Goal: Task Accomplishment & Management: Complete application form

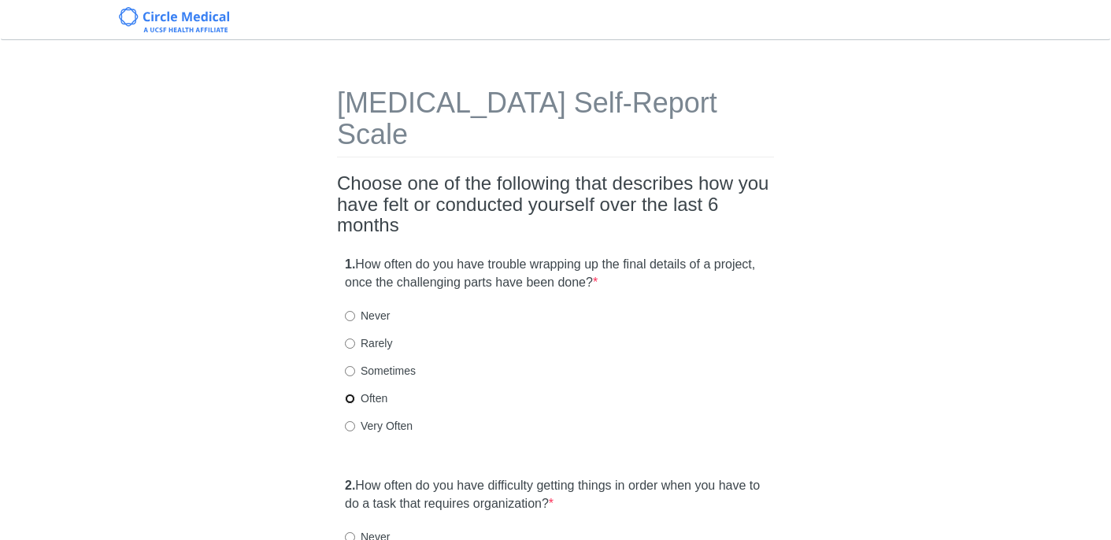
click at [347, 394] on input "Often" at bounding box center [350, 399] width 10 height 10
radio input "true"
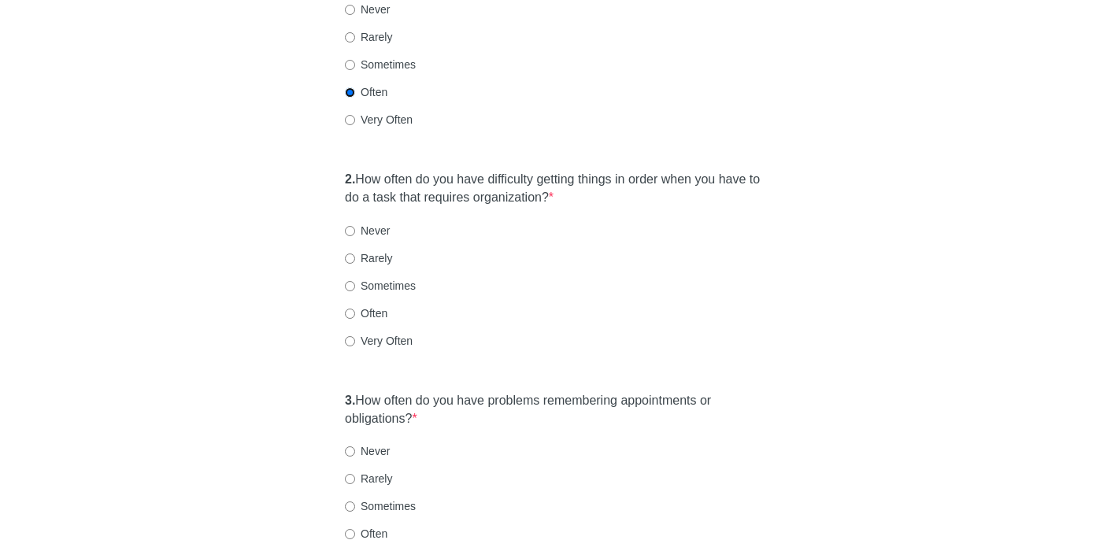
scroll to position [311, 0]
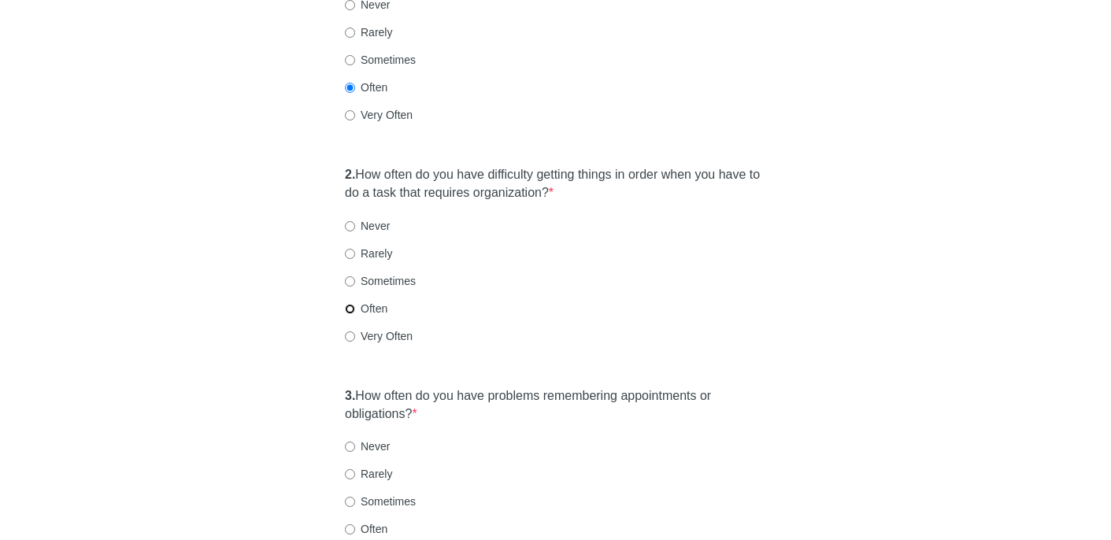
click at [351, 304] on input "Often" at bounding box center [350, 309] width 10 height 10
radio input "true"
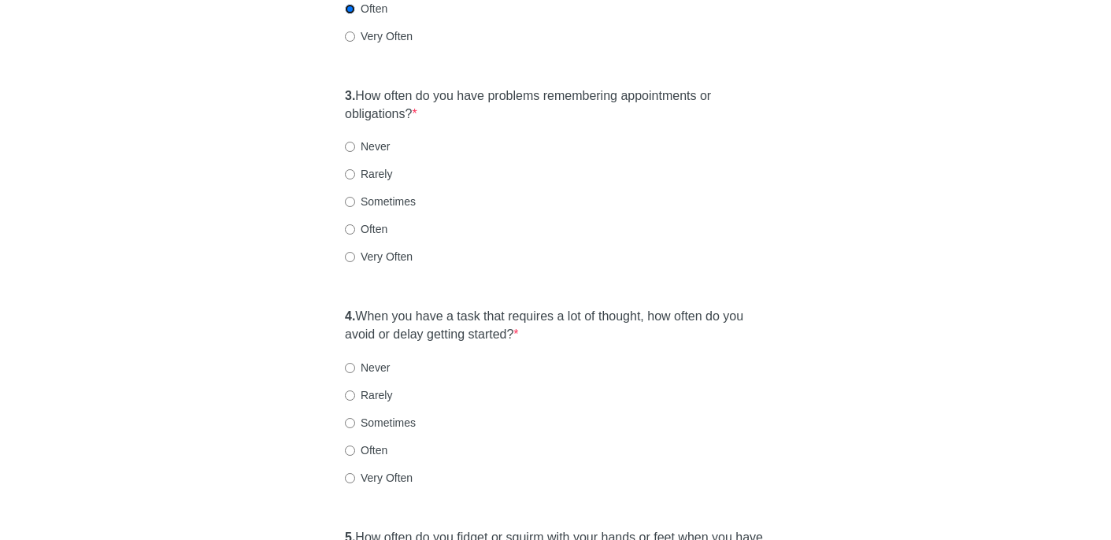
scroll to position [614, 0]
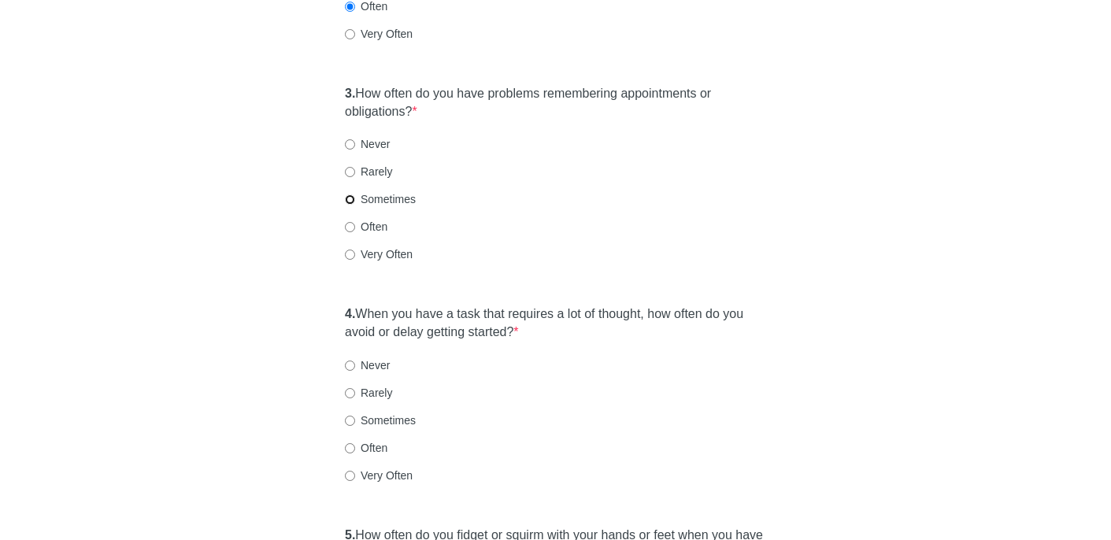
click at [351, 195] on input "Sometimes" at bounding box center [350, 200] width 10 height 10
radio input "true"
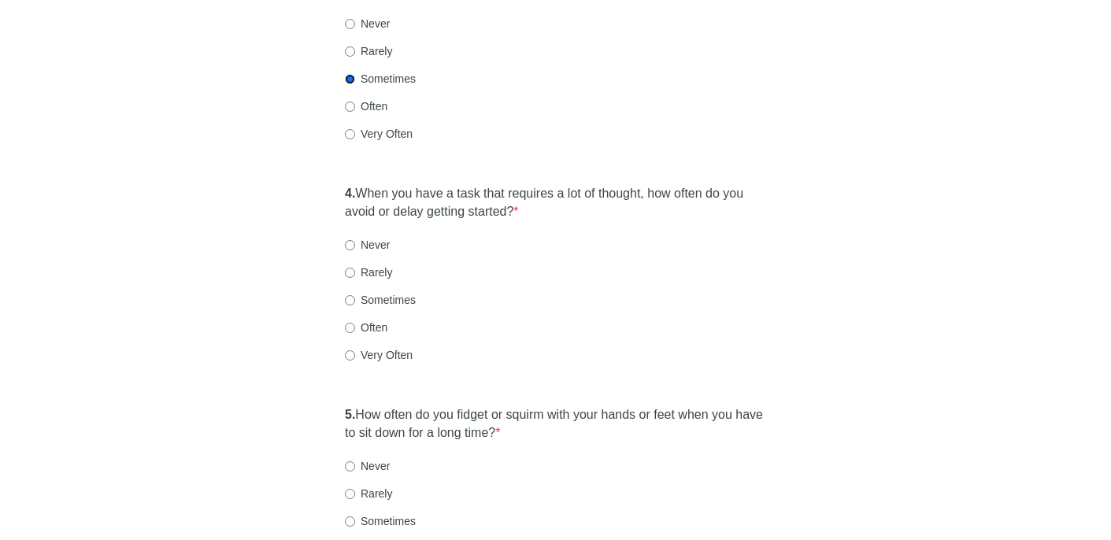
scroll to position [739, 0]
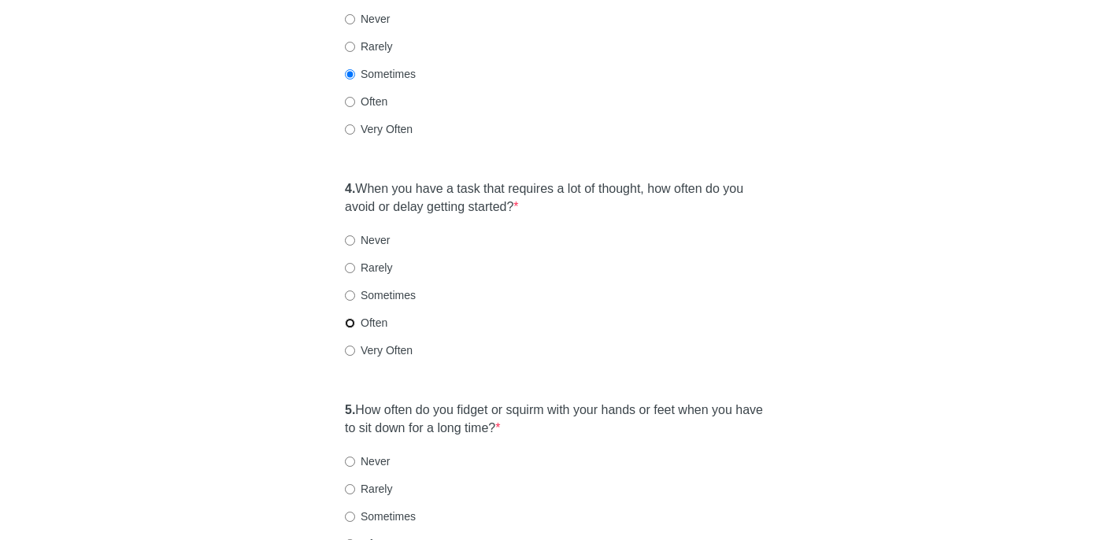
drag, startPoint x: 351, startPoint y: 291, endPoint x: 589, endPoint y: 291, distance: 238.7
click at [351, 318] on input "Often" at bounding box center [350, 323] width 10 height 10
radio input "true"
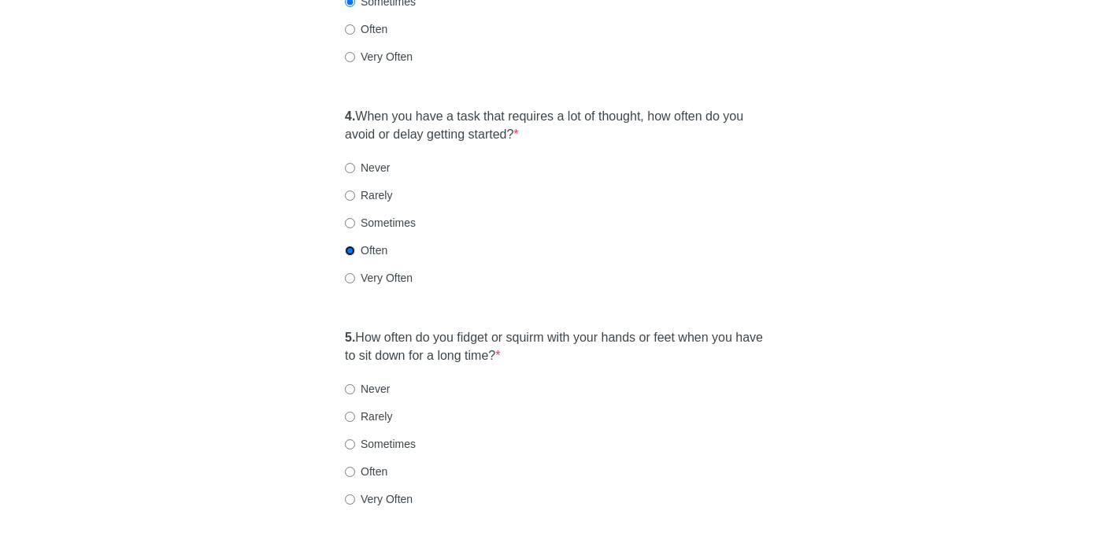
scroll to position [814, 0]
click at [356, 268] on label "Very Often" at bounding box center [379, 276] width 68 height 16
click at [355, 271] on input "Very Often" at bounding box center [350, 276] width 10 height 10
radio input "true"
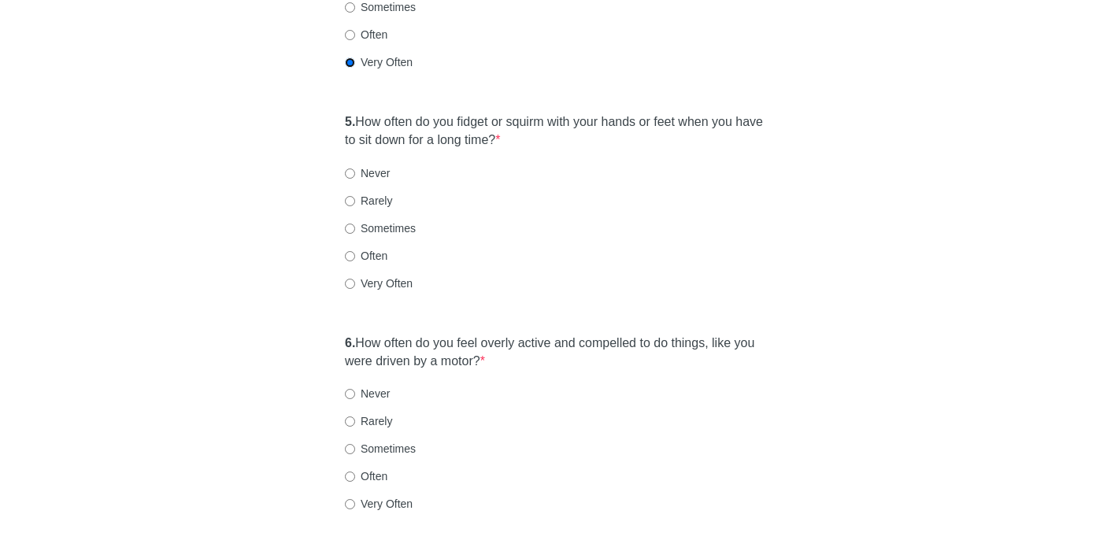
scroll to position [1035, 0]
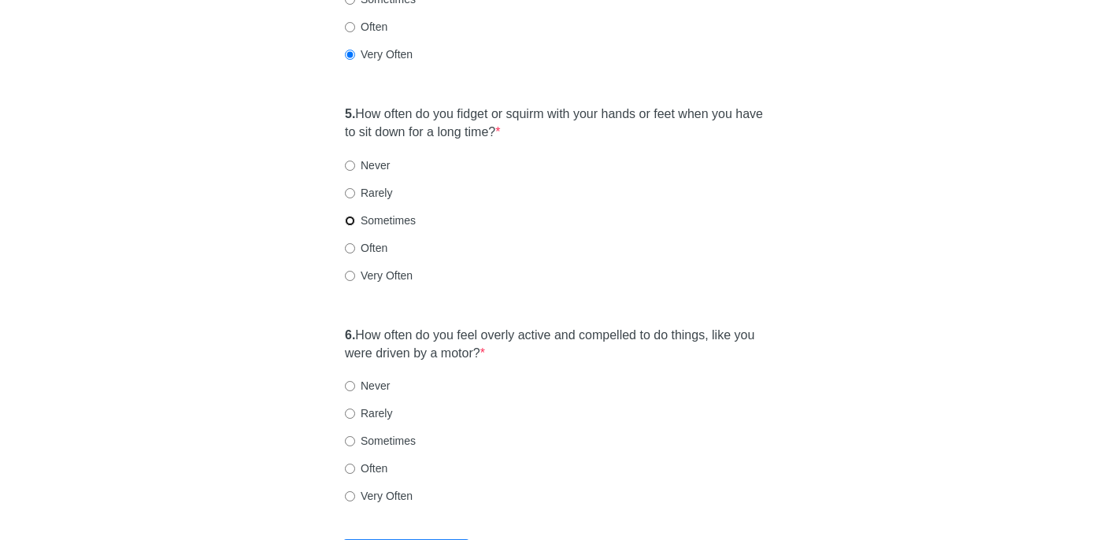
click at [348, 216] on input "Sometimes" at bounding box center [350, 221] width 10 height 10
radio input "true"
click at [348, 492] on input "Very Often" at bounding box center [350, 497] width 10 height 10
radio input "true"
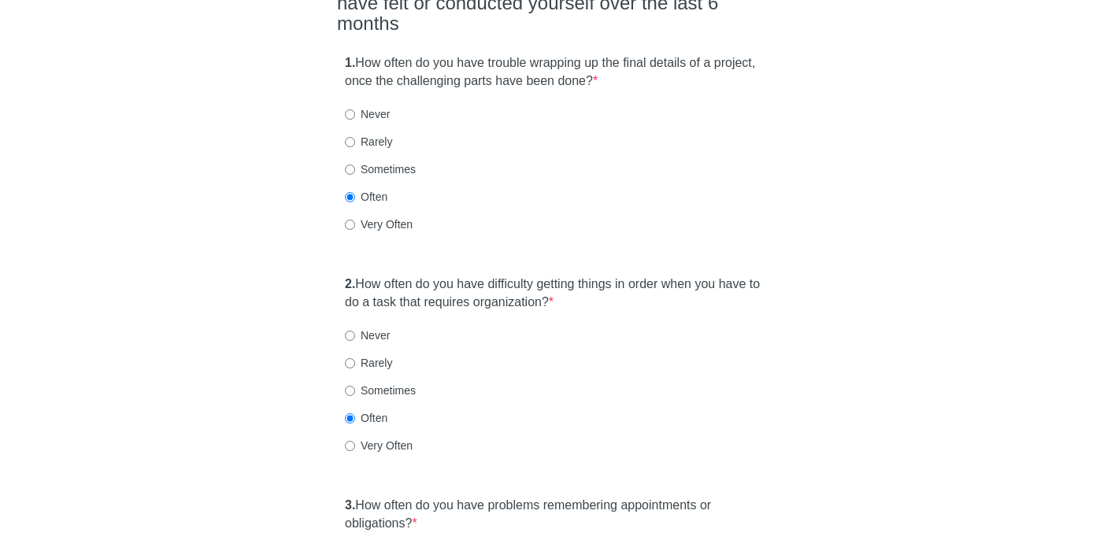
scroll to position [255, 0]
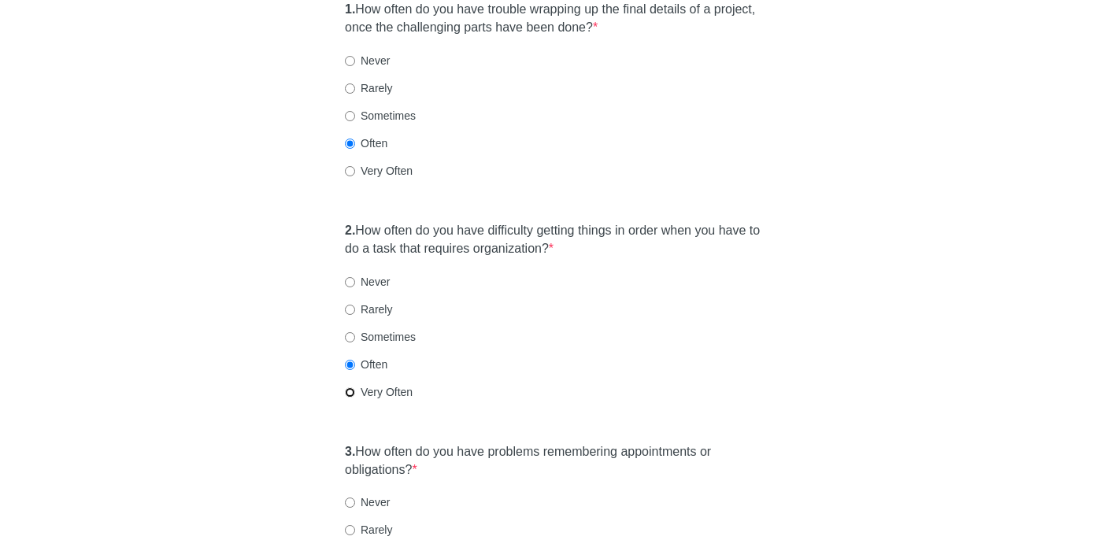
drag, startPoint x: 351, startPoint y: 362, endPoint x: 368, endPoint y: 360, distance: 16.6
click at [351, 388] on input "Very Often" at bounding box center [350, 393] width 10 height 10
radio input "true"
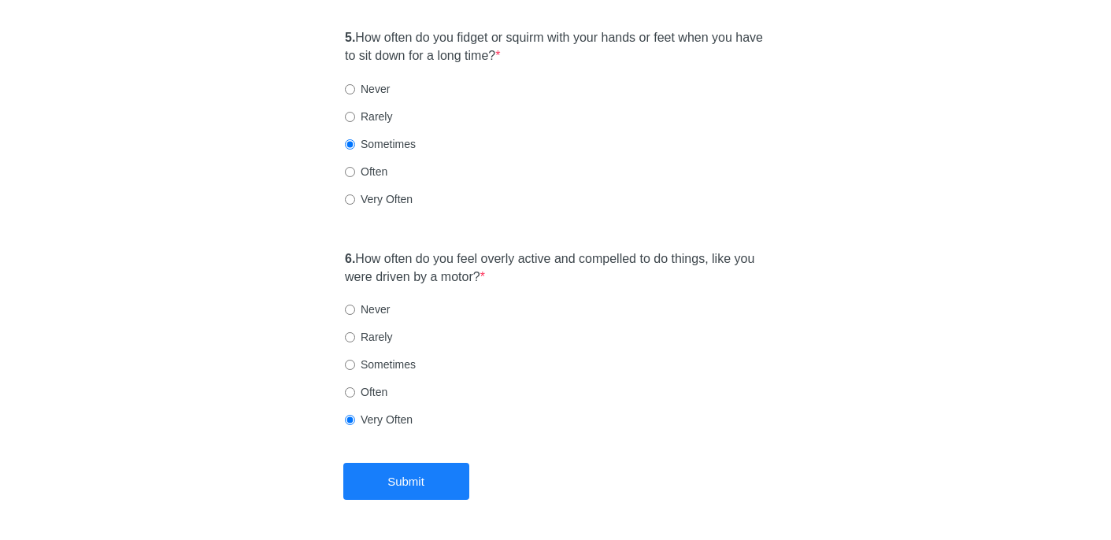
scroll to position [1136, 0]
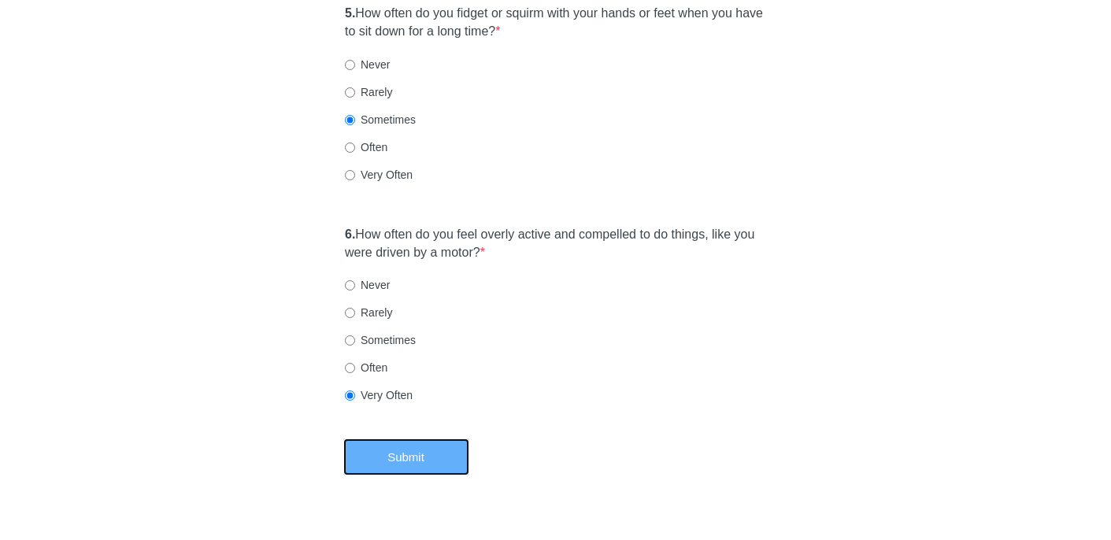
click at [388, 439] on button "Submit" at bounding box center [406, 457] width 126 height 37
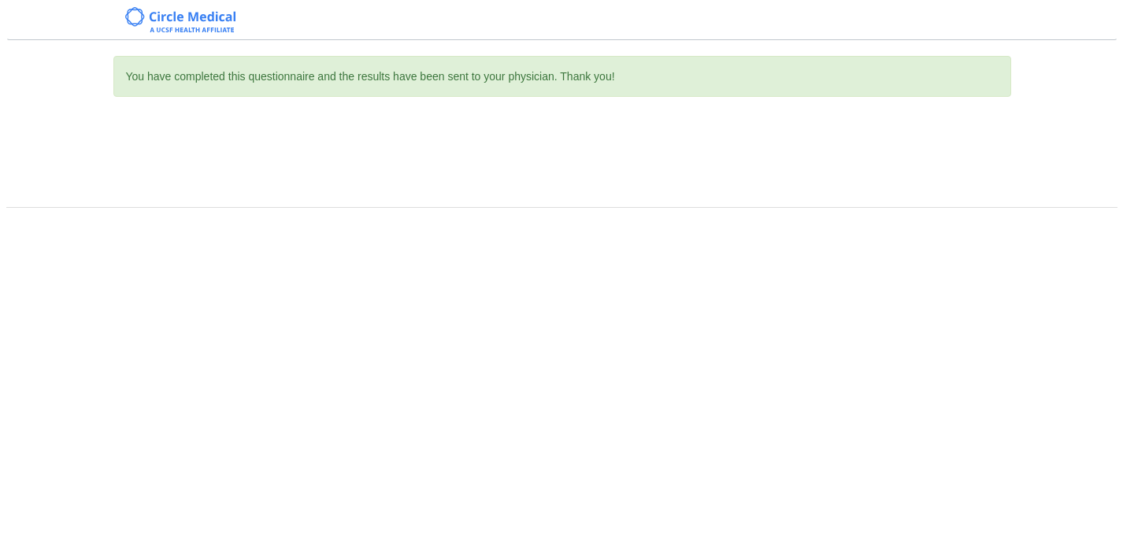
scroll to position [0, 0]
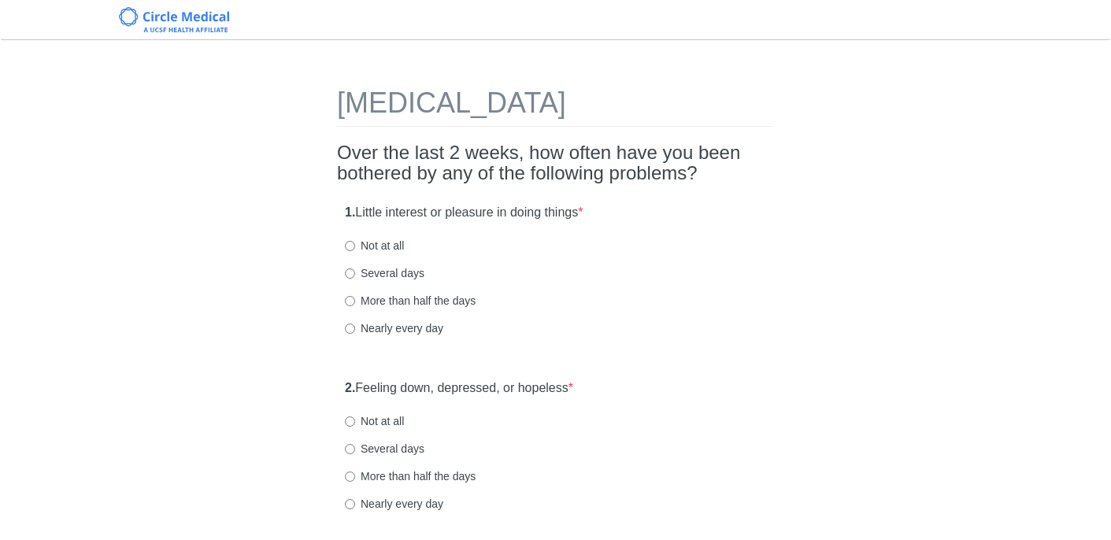
scroll to position [68, 0]
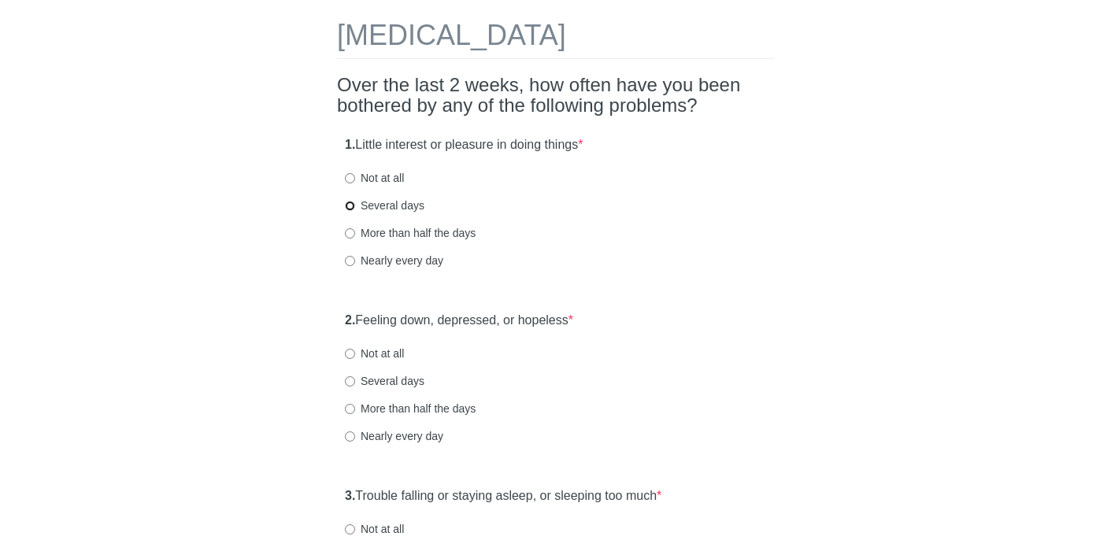
click at [353, 203] on input "Several days" at bounding box center [350, 206] width 10 height 10
radio input "true"
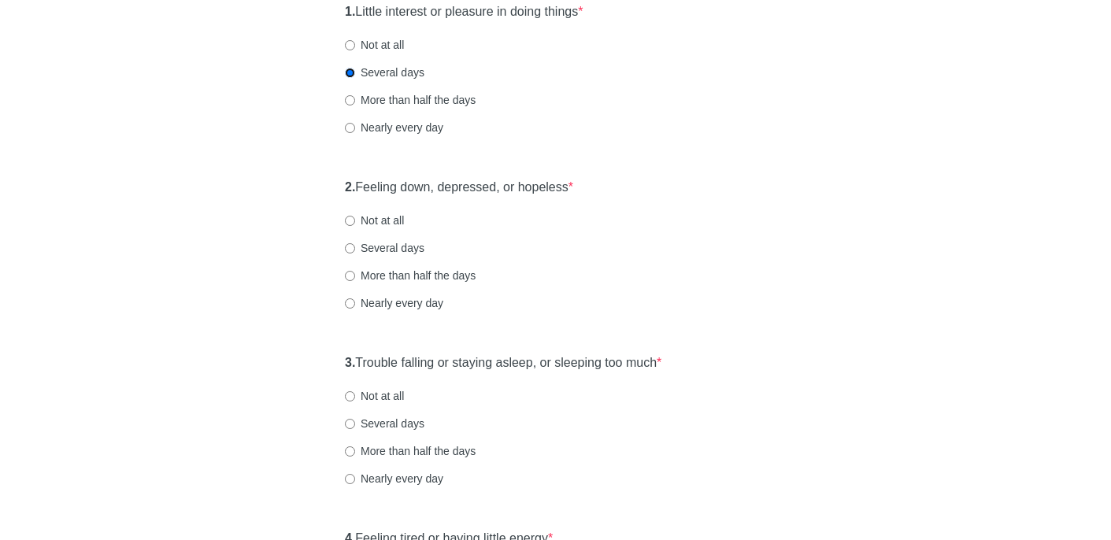
scroll to position [206, 0]
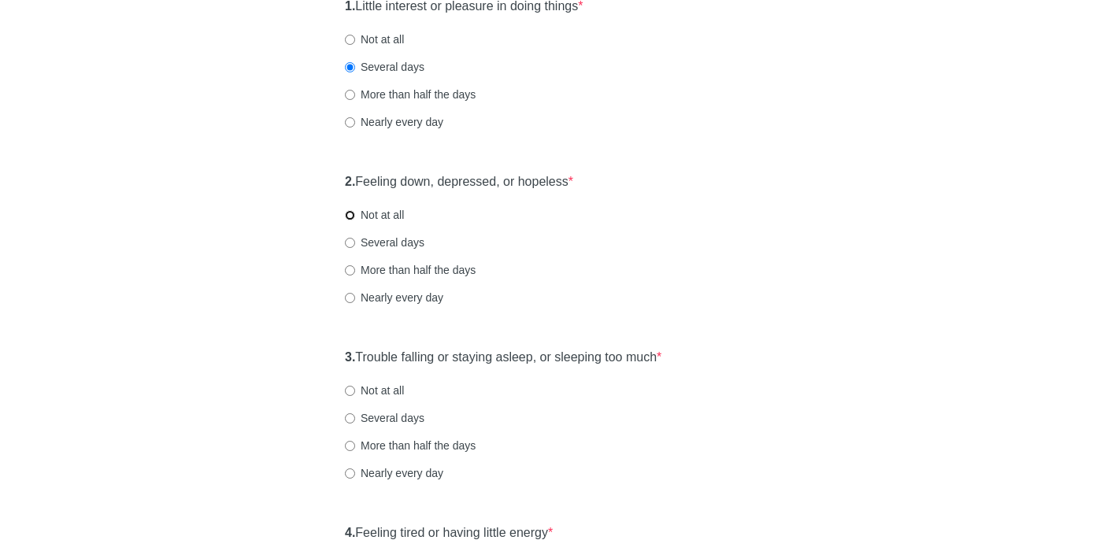
click at [350, 213] on input "Not at all" at bounding box center [350, 215] width 10 height 10
radio input "true"
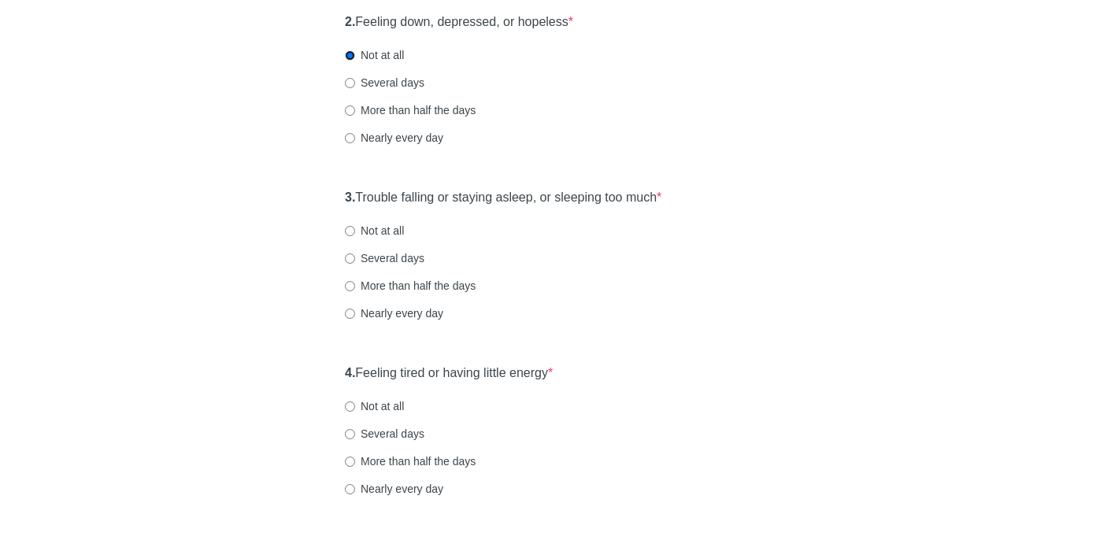
scroll to position [375, 0]
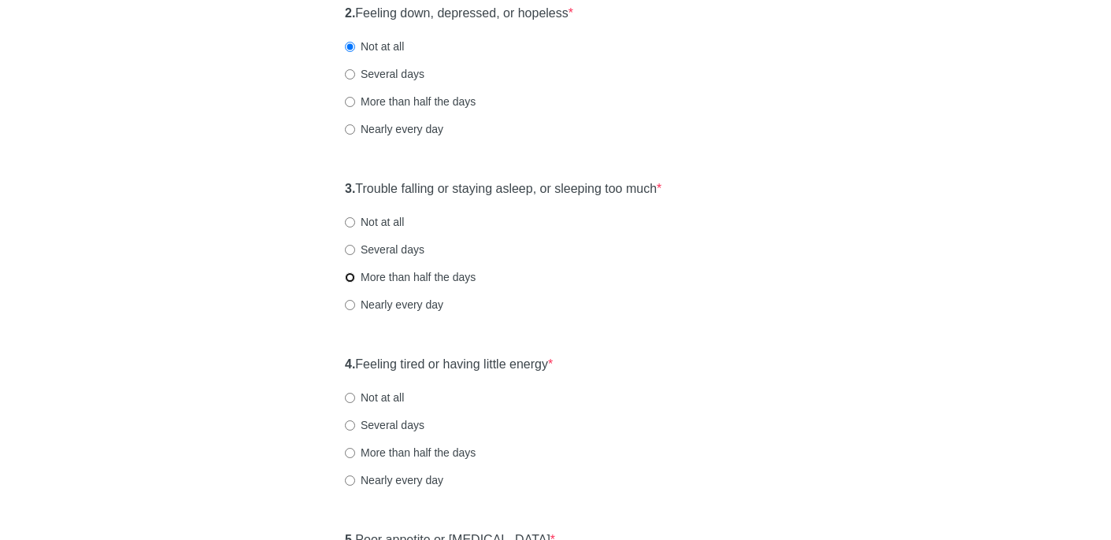
click at [351, 278] on input "More than half the days" at bounding box center [350, 278] width 10 height 10
radio input "true"
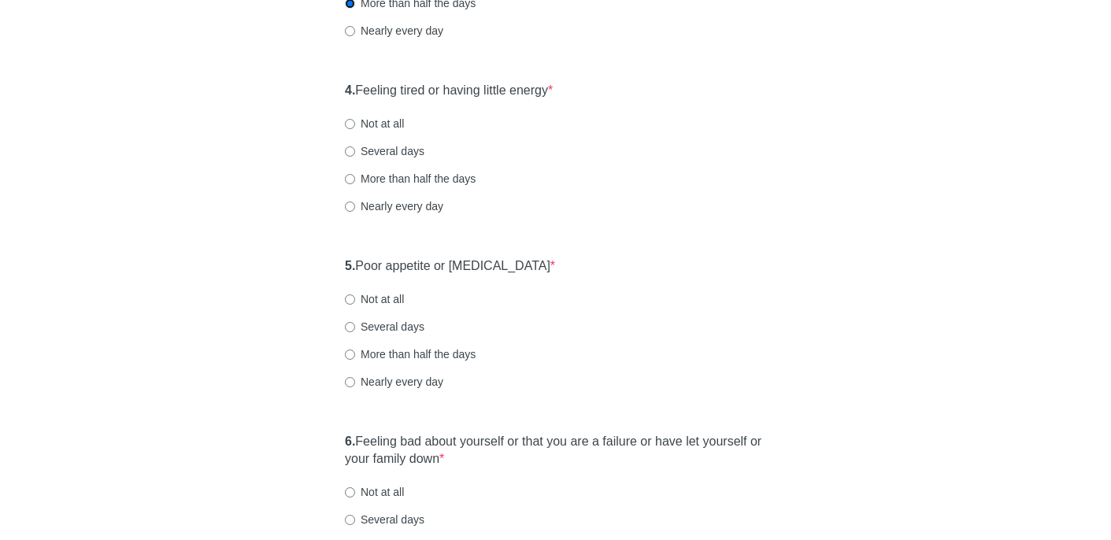
scroll to position [701, 0]
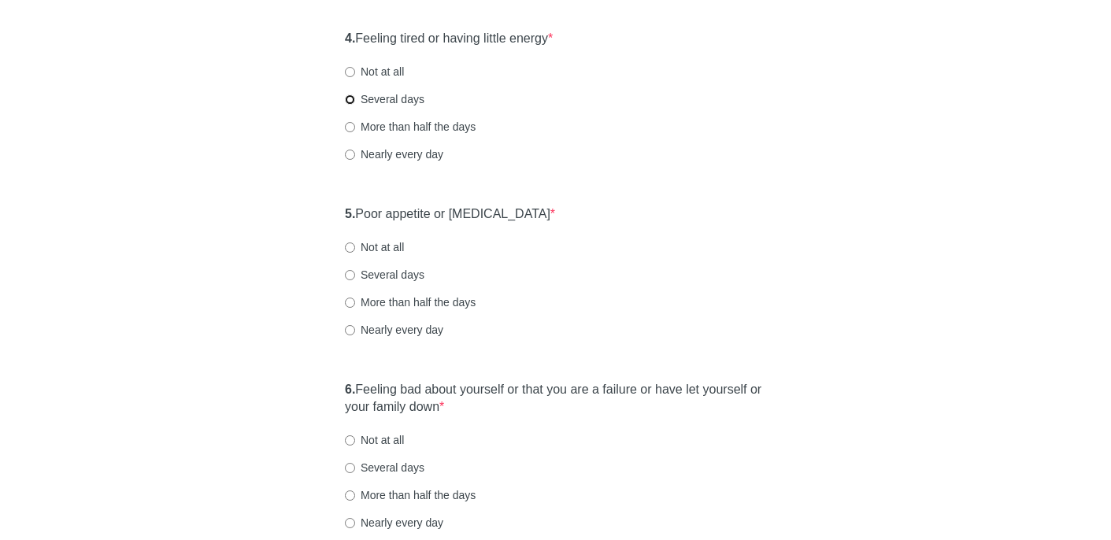
click at [354, 100] on input "Several days" at bounding box center [350, 100] width 10 height 10
radio input "true"
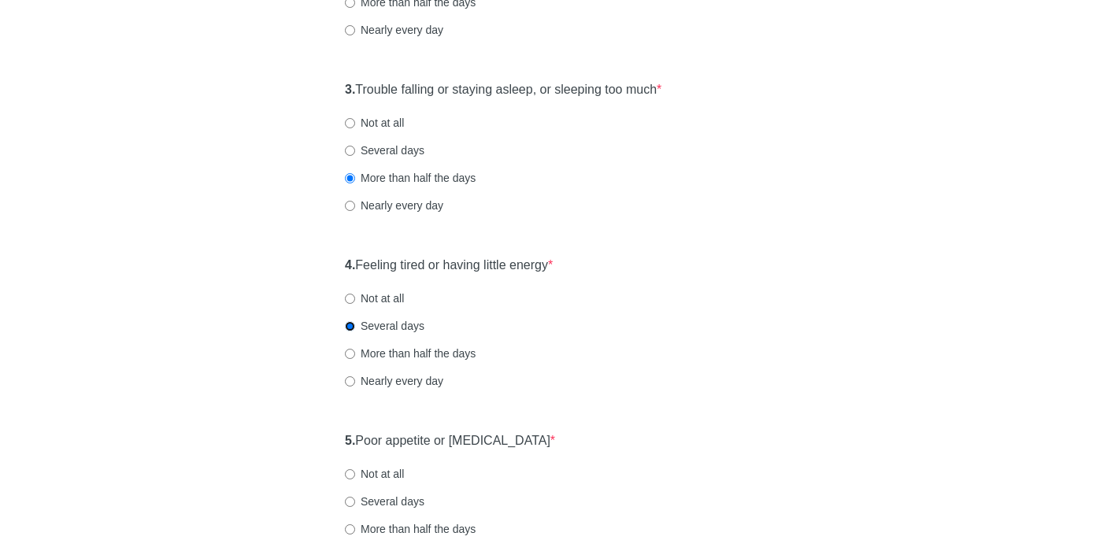
scroll to position [466, 0]
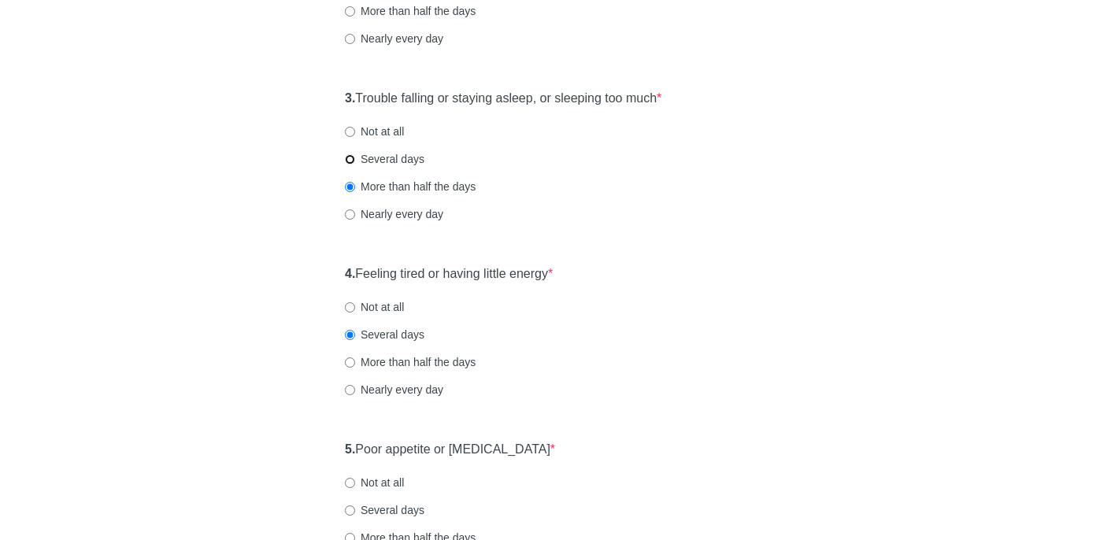
click at [352, 161] on input "Several days" at bounding box center [350, 159] width 10 height 10
radio input "true"
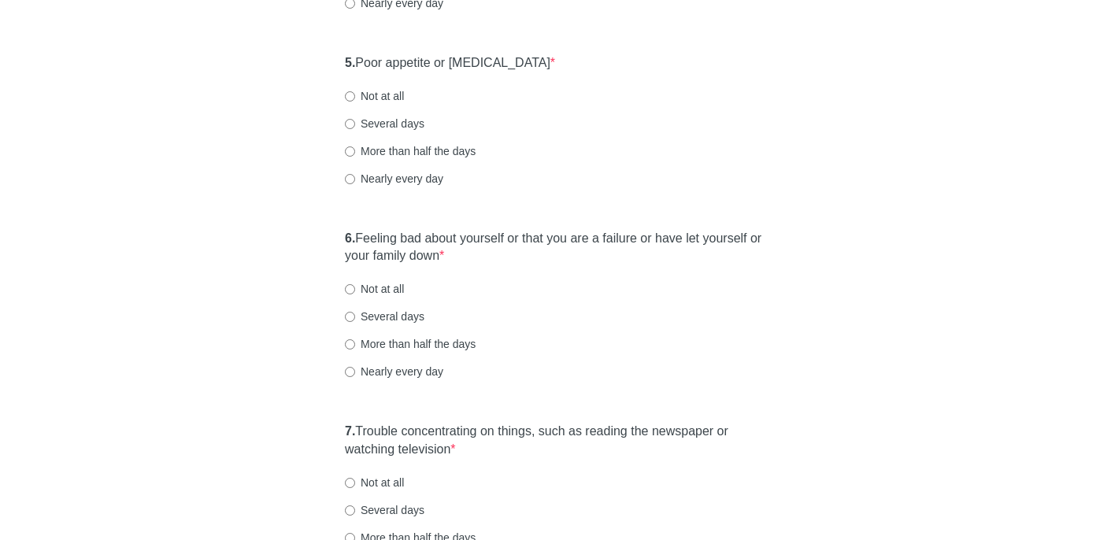
scroll to position [855, 0]
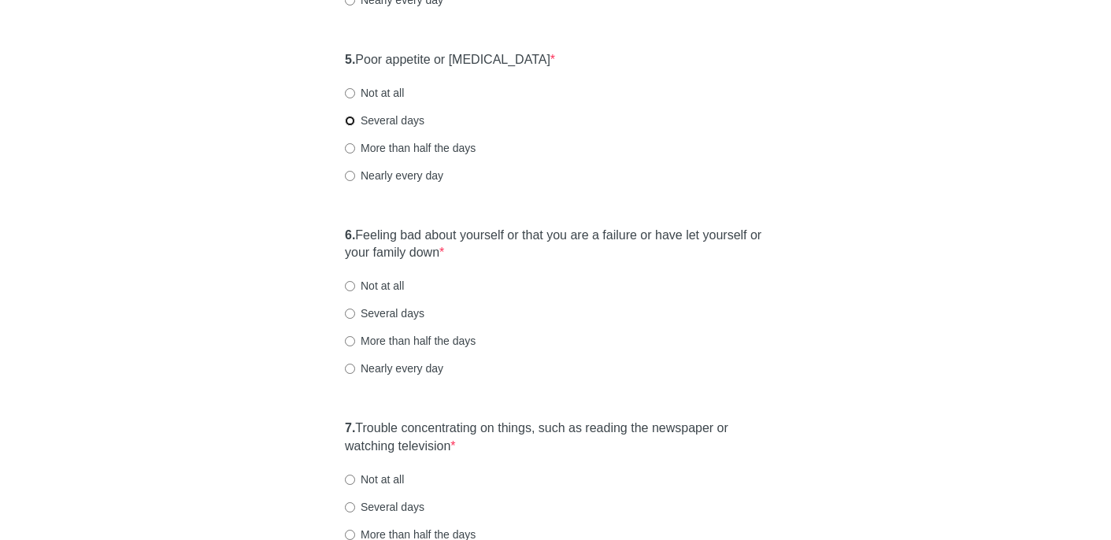
click at [351, 124] on input "Several days" at bounding box center [350, 121] width 10 height 10
radio input "true"
click at [351, 150] on input "More than half the days" at bounding box center [350, 148] width 10 height 10
radio input "true"
click at [348, 346] on input "More than half the days" at bounding box center [350, 341] width 10 height 10
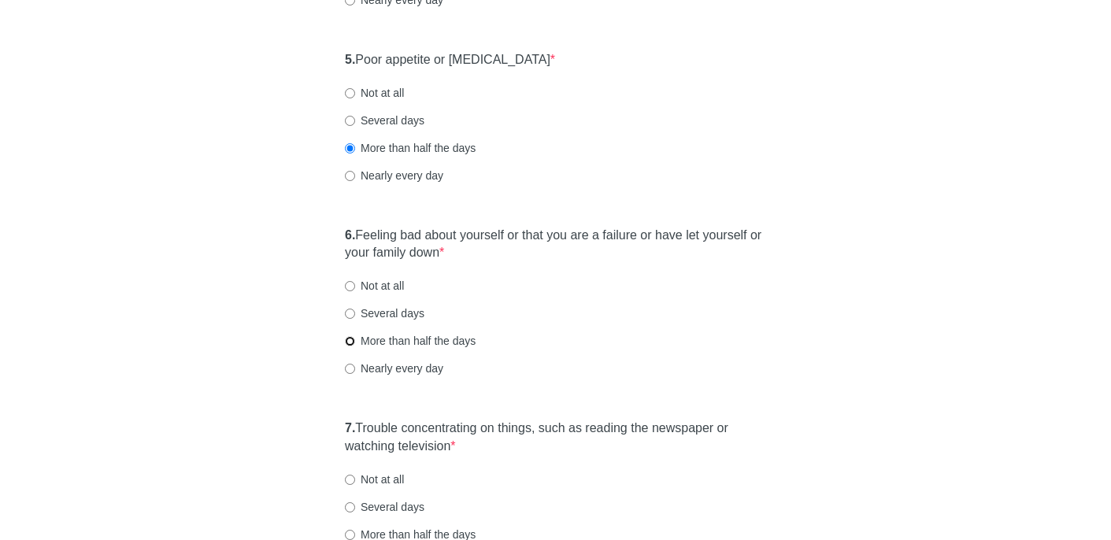
radio input "true"
click at [352, 313] on input "Several days" at bounding box center [350, 314] width 10 height 10
radio input "true"
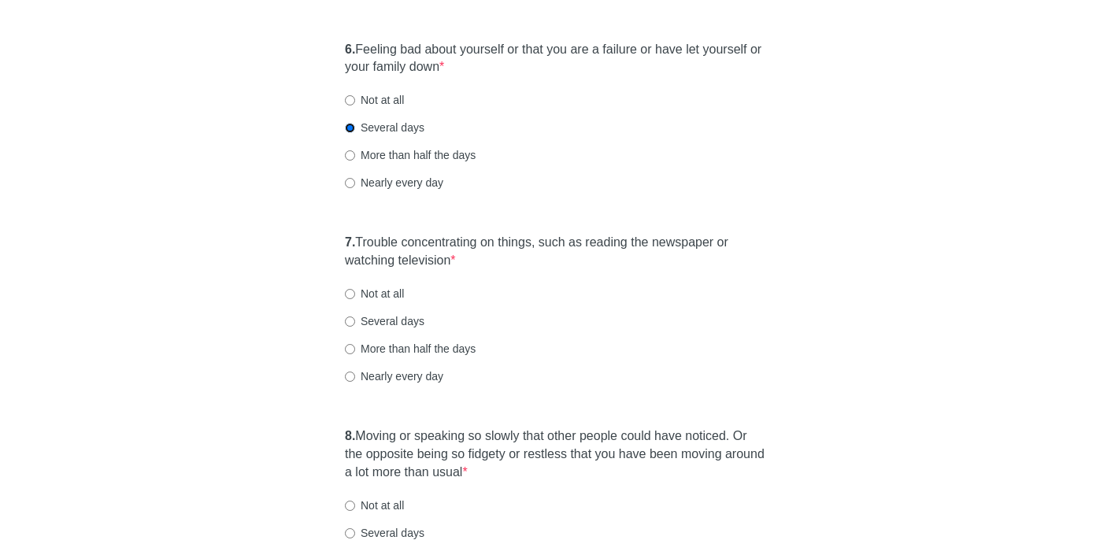
scroll to position [1050, 0]
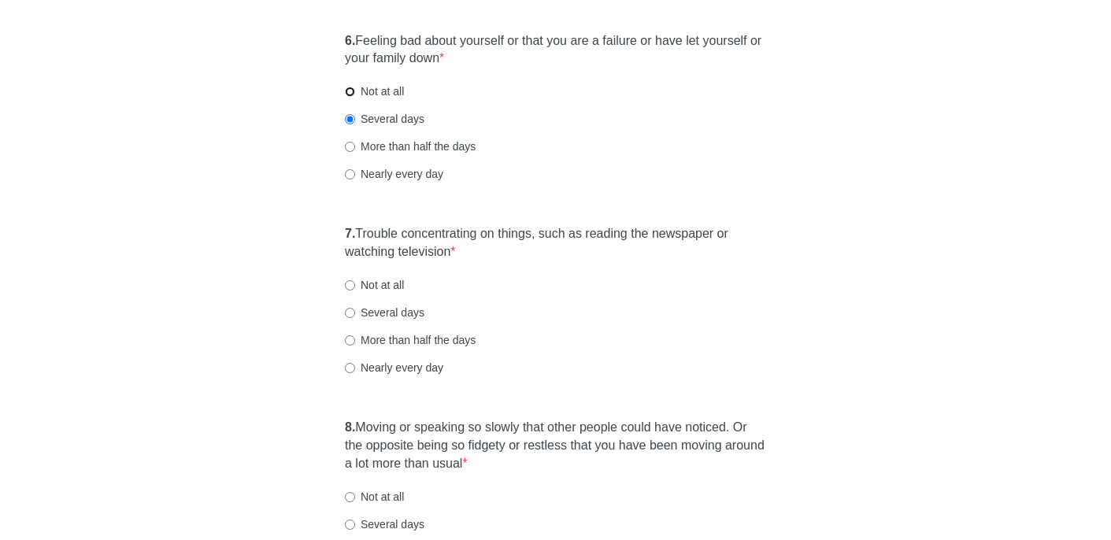
click at [350, 88] on input "Not at all" at bounding box center [350, 92] width 10 height 10
radio input "true"
drag, startPoint x: 351, startPoint y: 286, endPoint x: 431, endPoint y: 295, distance: 80.9
click at [351, 287] on input "Not at all" at bounding box center [350, 285] width 10 height 10
radio input "true"
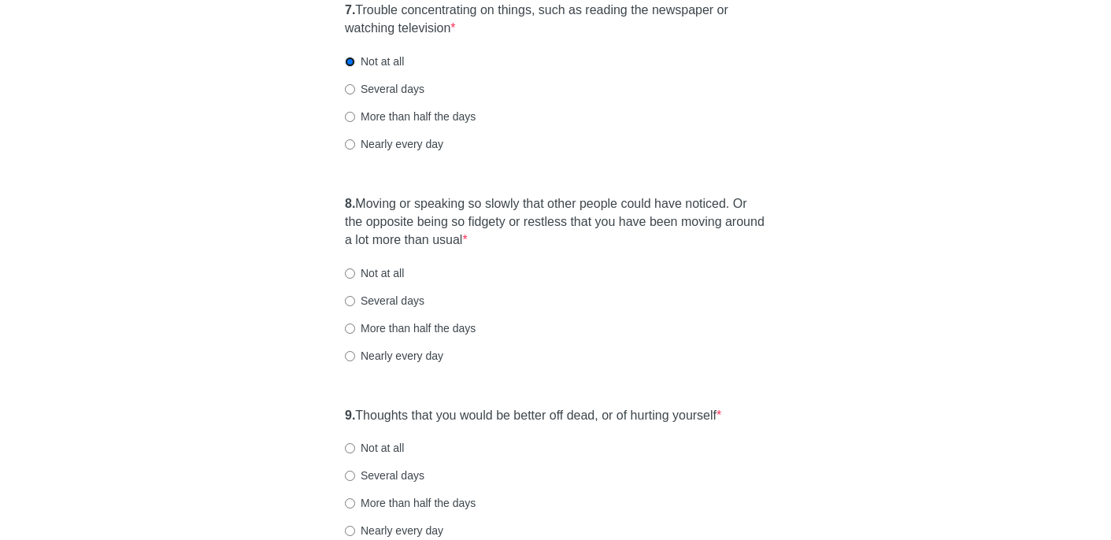
scroll to position [1276, 0]
click at [350, 91] on input "Several days" at bounding box center [350, 87] width 10 height 10
radio input "true"
click at [353, 117] on input "More than half the days" at bounding box center [350, 114] width 10 height 10
radio input "true"
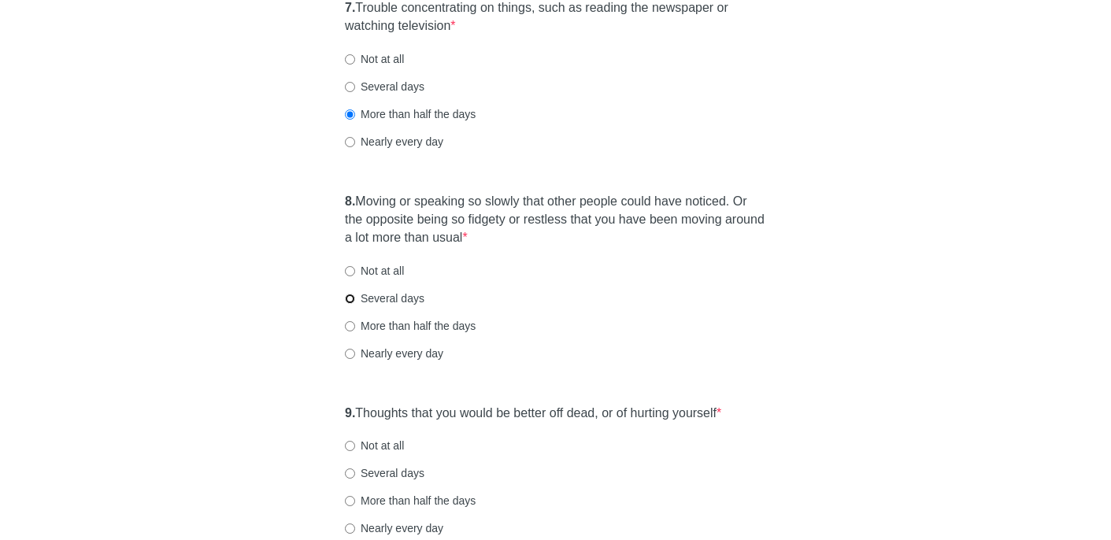
click at [352, 299] on input "Several days" at bounding box center [350, 299] width 10 height 10
radio input "true"
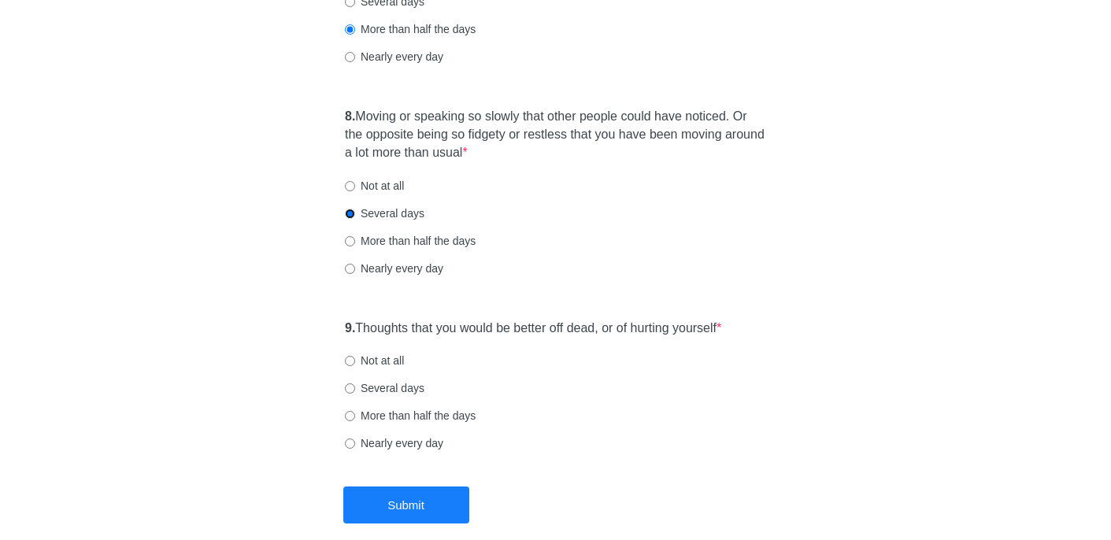
scroll to position [1440, 0]
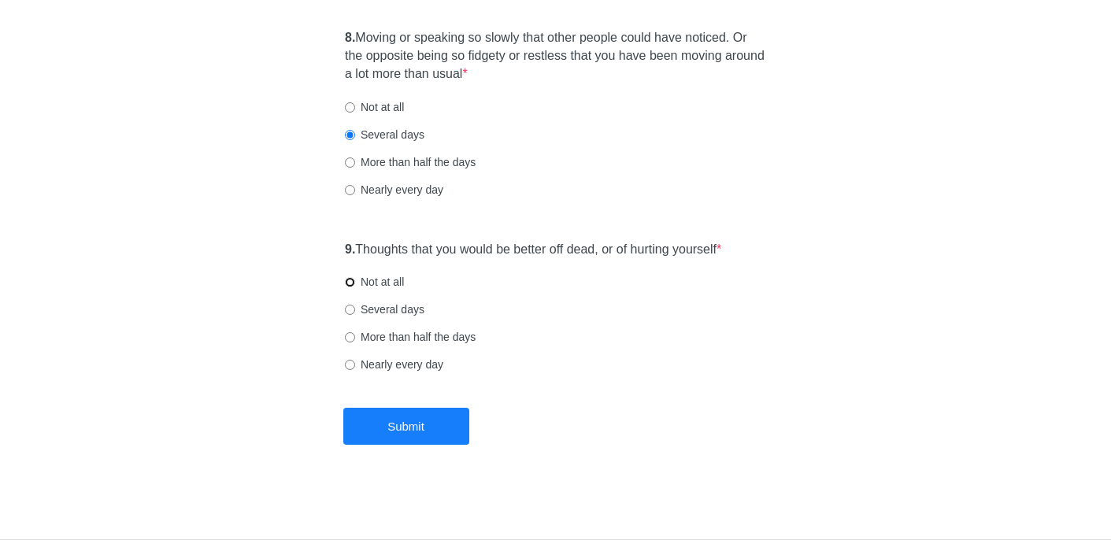
click at [351, 284] on input "Not at all" at bounding box center [350, 282] width 10 height 10
radio input "true"
click at [410, 423] on button "Submit" at bounding box center [406, 426] width 126 height 37
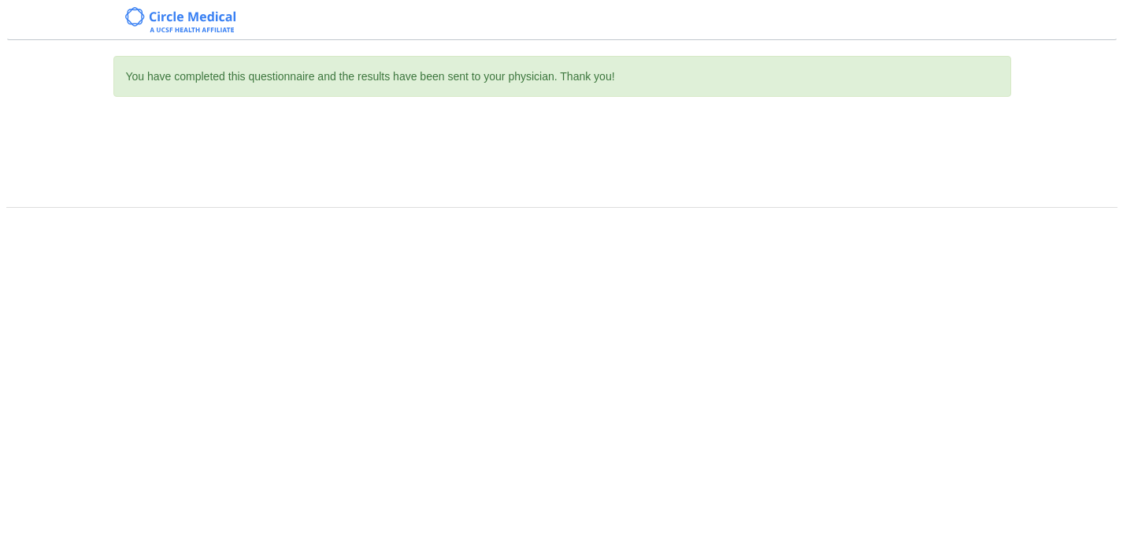
scroll to position [0, 0]
